Goal: Information Seeking & Learning: Understand process/instructions

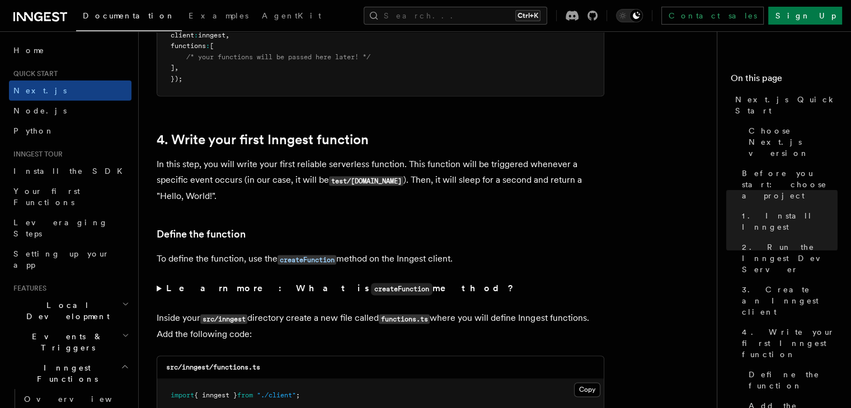
scroll to position [1958, 0]
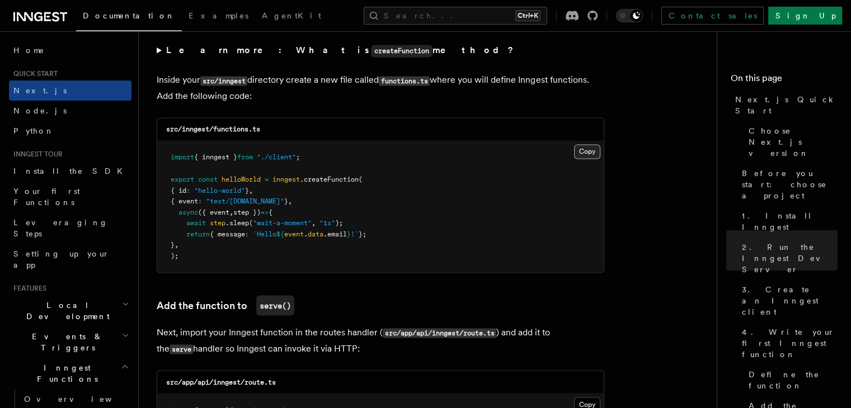
click at [591, 151] on button "Copy Copied" at bounding box center [587, 151] width 26 height 15
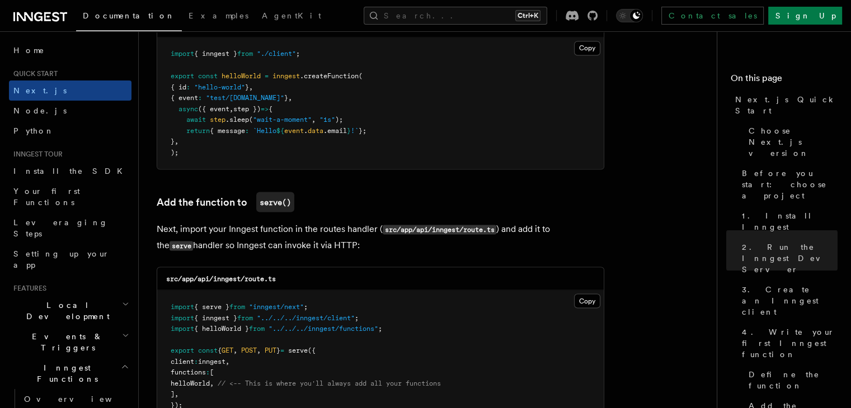
scroll to position [2014, 0]
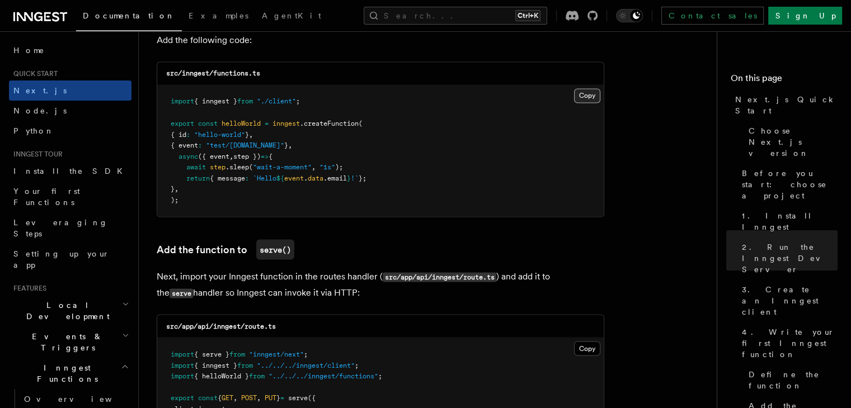
drag, startPoint x: 577, startPoint y: 92, endPoint x: 333, endPoint y: 41, distance: 249.3
click at [577, 92] on button "Copy Copied" at bounding box center [587, 95] width 26 height 15
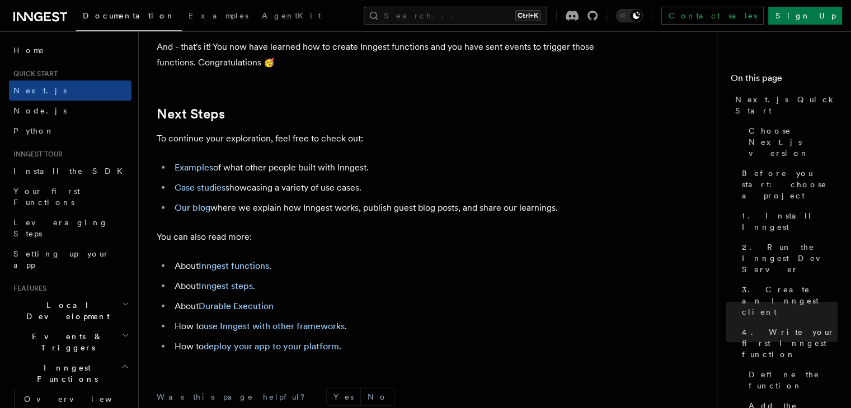
scroll to position [7134, 0]
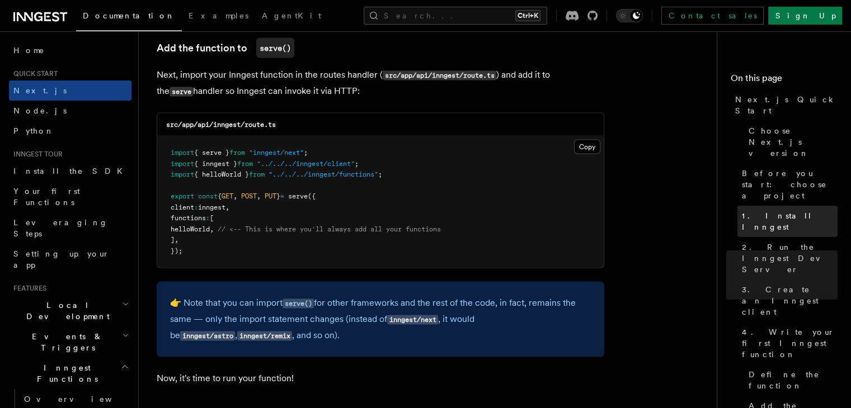
scroll to position [2202, 0]
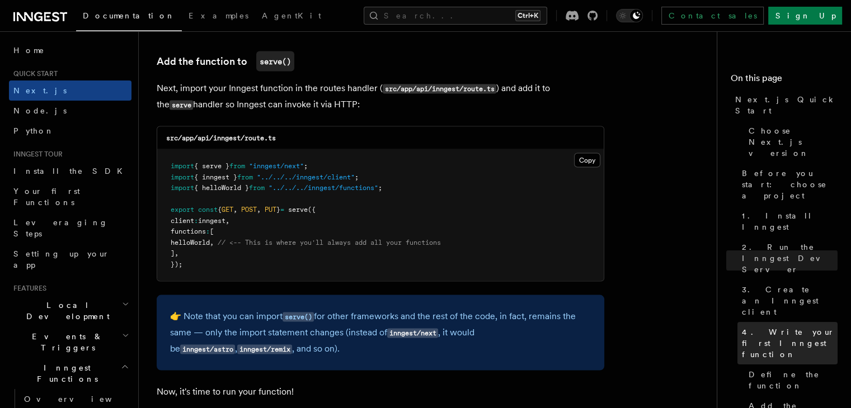
click at [742, 327] on span "4. Write your first Inngest function" at bounding box center [790, 344] width 96 height 34
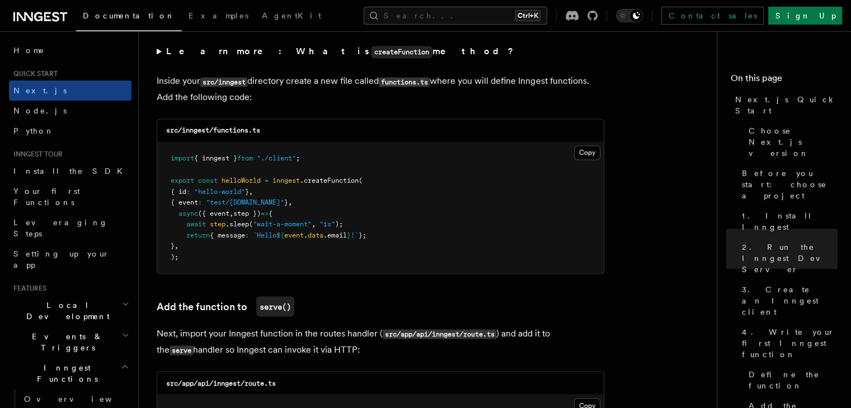
scroll to position [2023, 0]
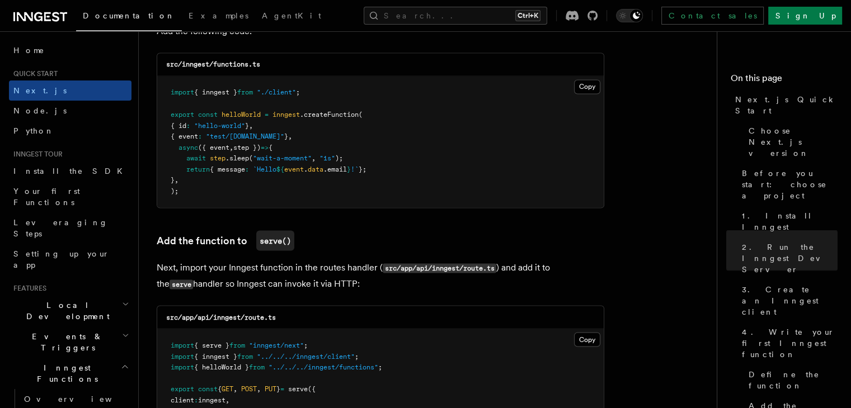
drag, startPoint x: 397, startPoint y: 171, endPoint x: 177, endPoint y: 148, distance: 220.5
click at [177, 148] on pre "import { inngest } from "./client" ; export const helloWorld = inngest .createF…" at bounding box center [380, 141] width 447 height 131
click at [323, 171] on span "data" at bounding box center [316, 169] width 16 height 8
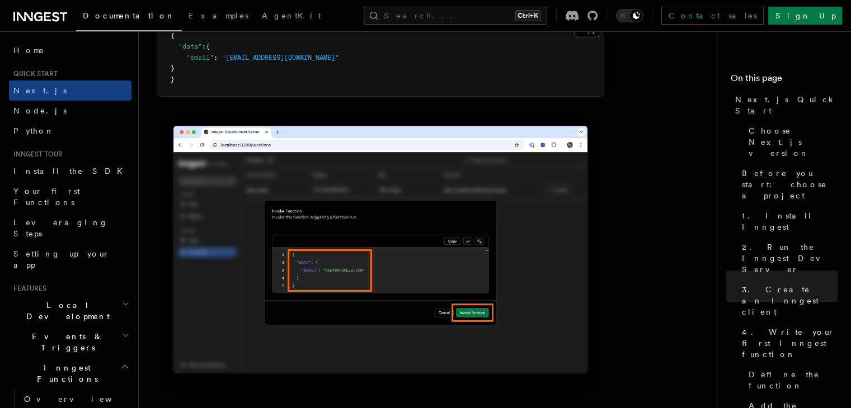
scroll to position [3254, 0]
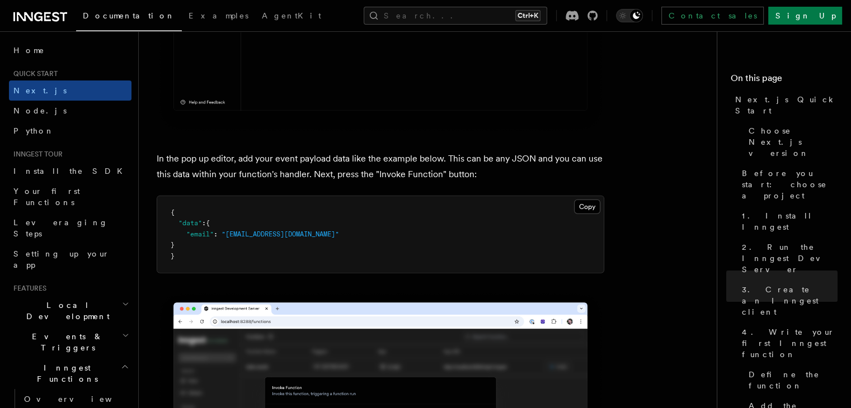
click at [21, 16] on icon at bounding box center [25, 16] width 16 height 9
